Goal: Information Seeking & Learning: Learn about a topic

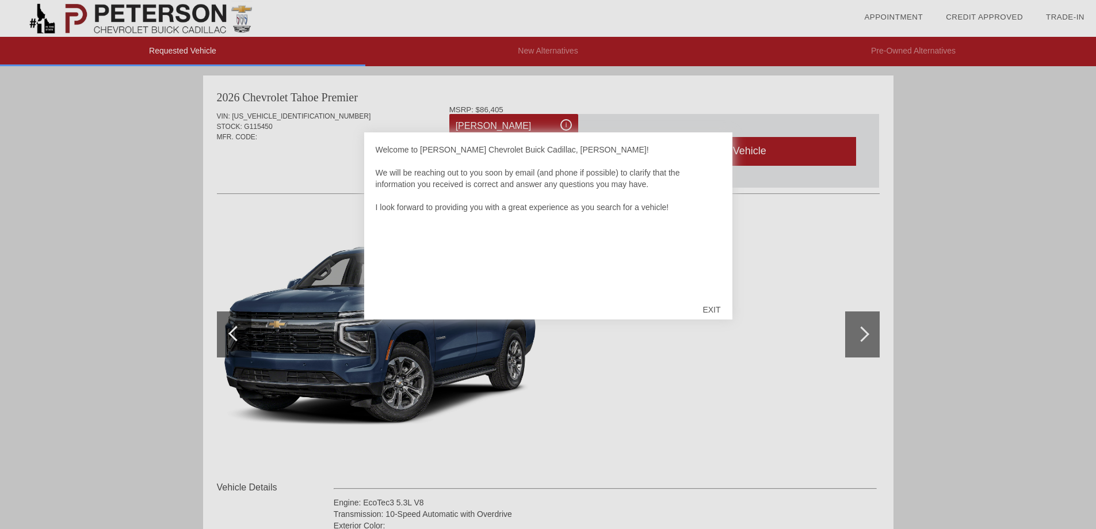
click at [711, 311] on div "EXIT" at bounding box center [711, 309] width 41 height 35
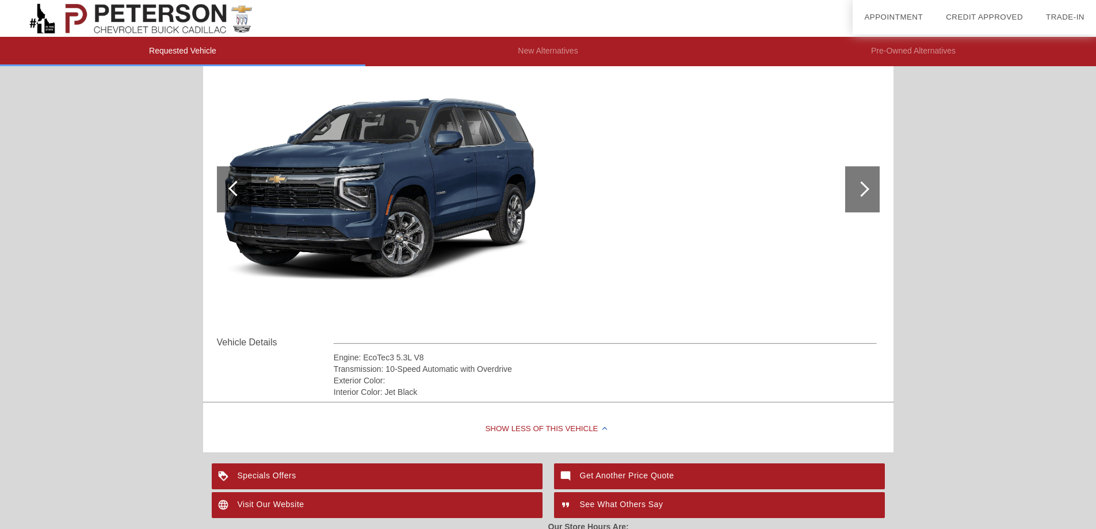
scroll to position [112, 0]
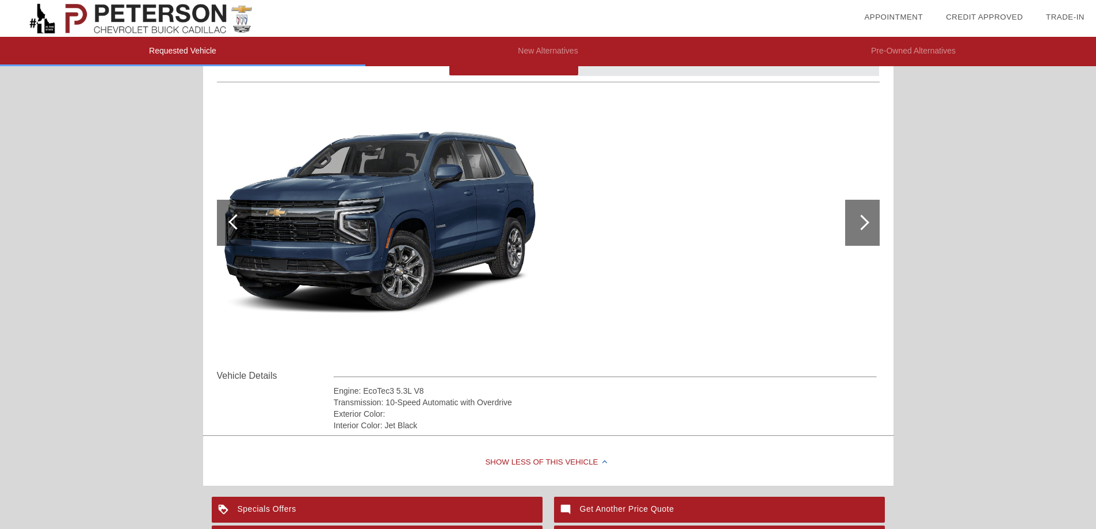
click at [855, 212] on div at bounding box center [862, 223] width 35 height 46
click at [862, 220] on div at bounding box center [862, 223] width 16 height 16
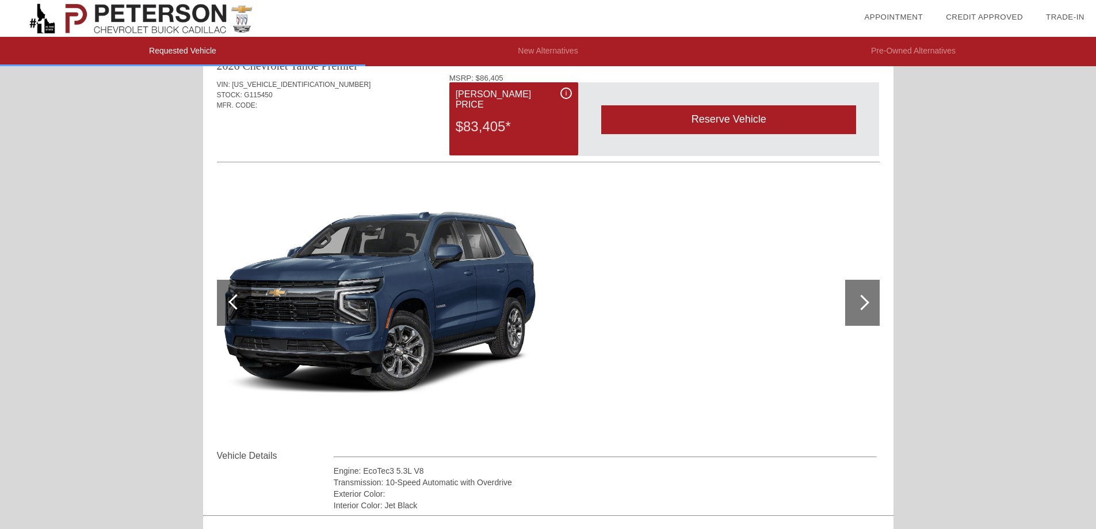
scroll to position [30, 0]
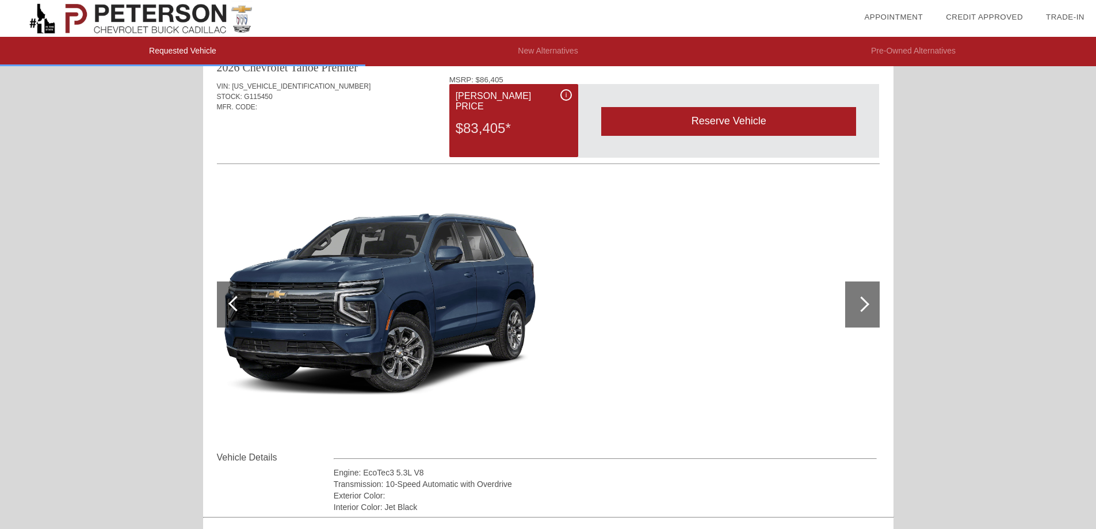
click at [859, 295] on div at bounding box center [862, 304] width 35 height 46
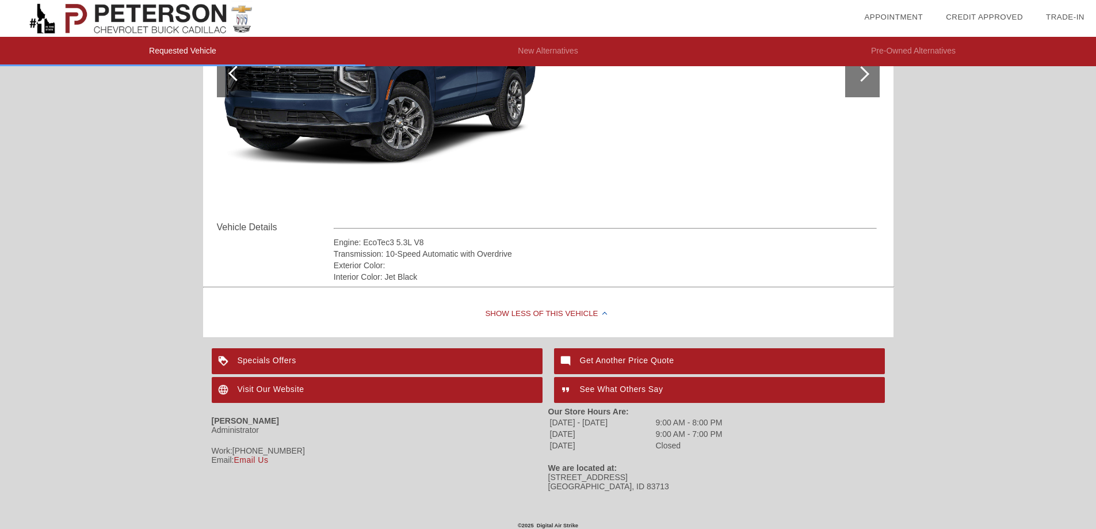
scroll to position [265, 0]
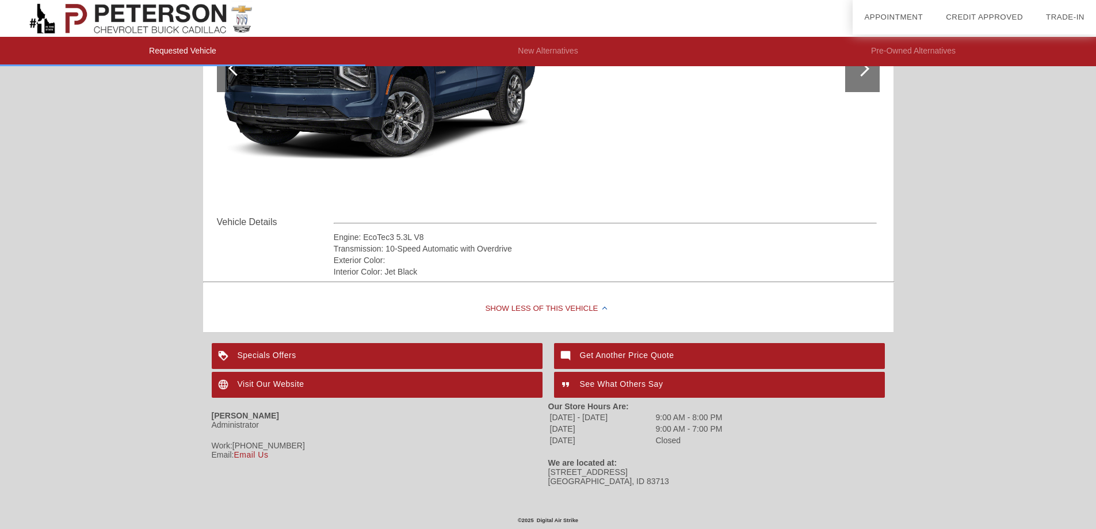
click at [272, 353] on div "Specials Offers" at bounding box center [377, 356] width 331 height 26
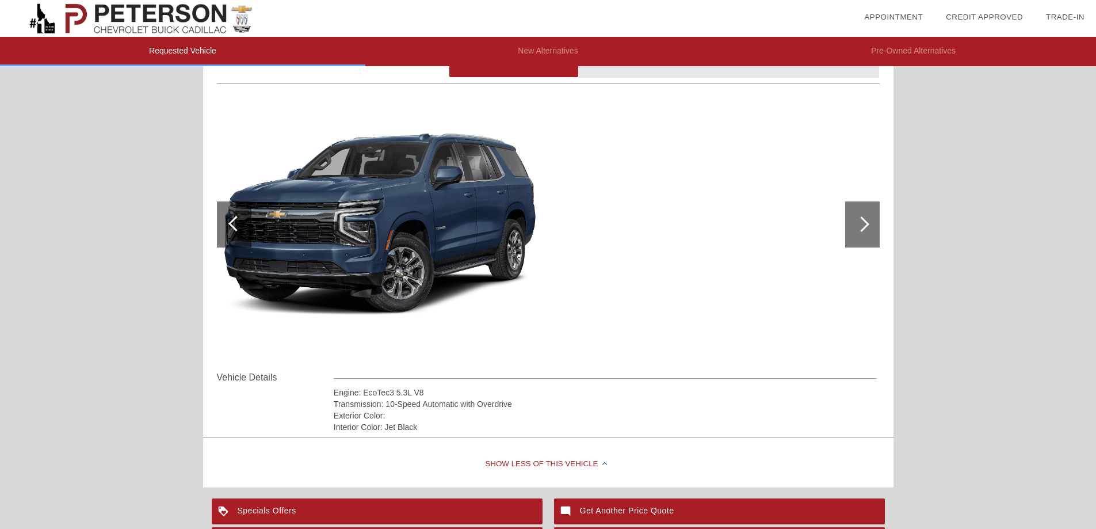
scroll to position [28, 0]
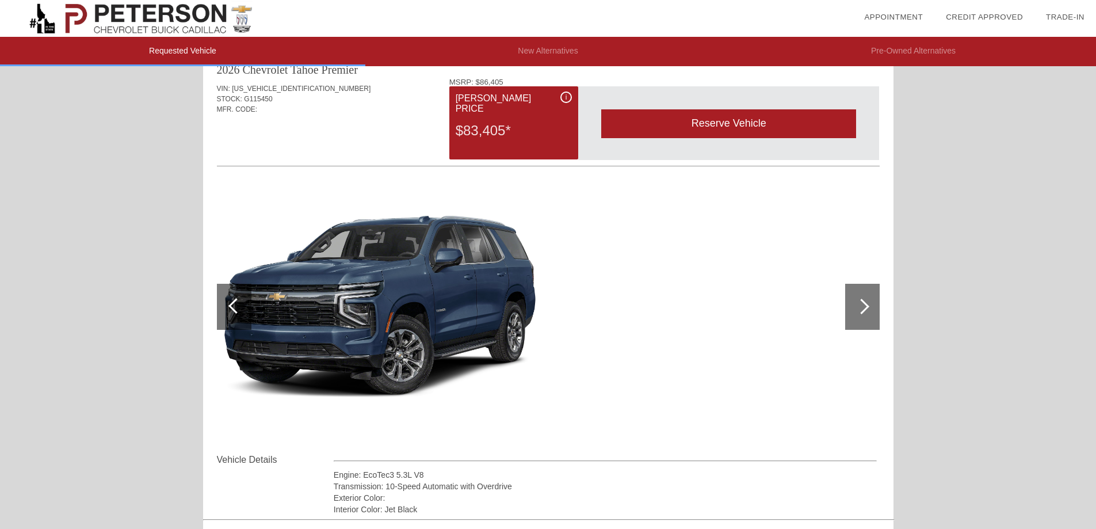
click at [234, 305] on div at bounding box center [236, 306] width 16 height 16
